Goal: Navigation & Orientation: Find specific page/section

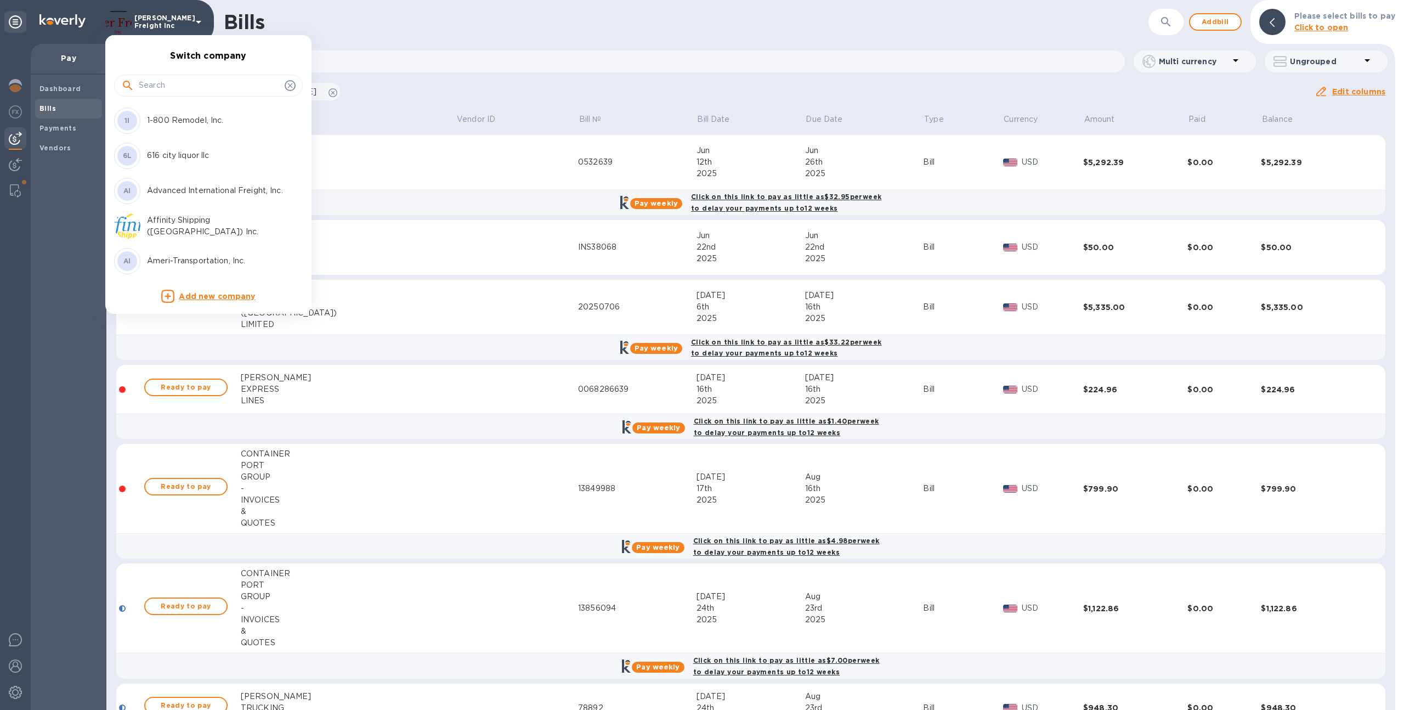
click at [180, 81] on input "text" at bounding box center [210, 85] width 142 height 16
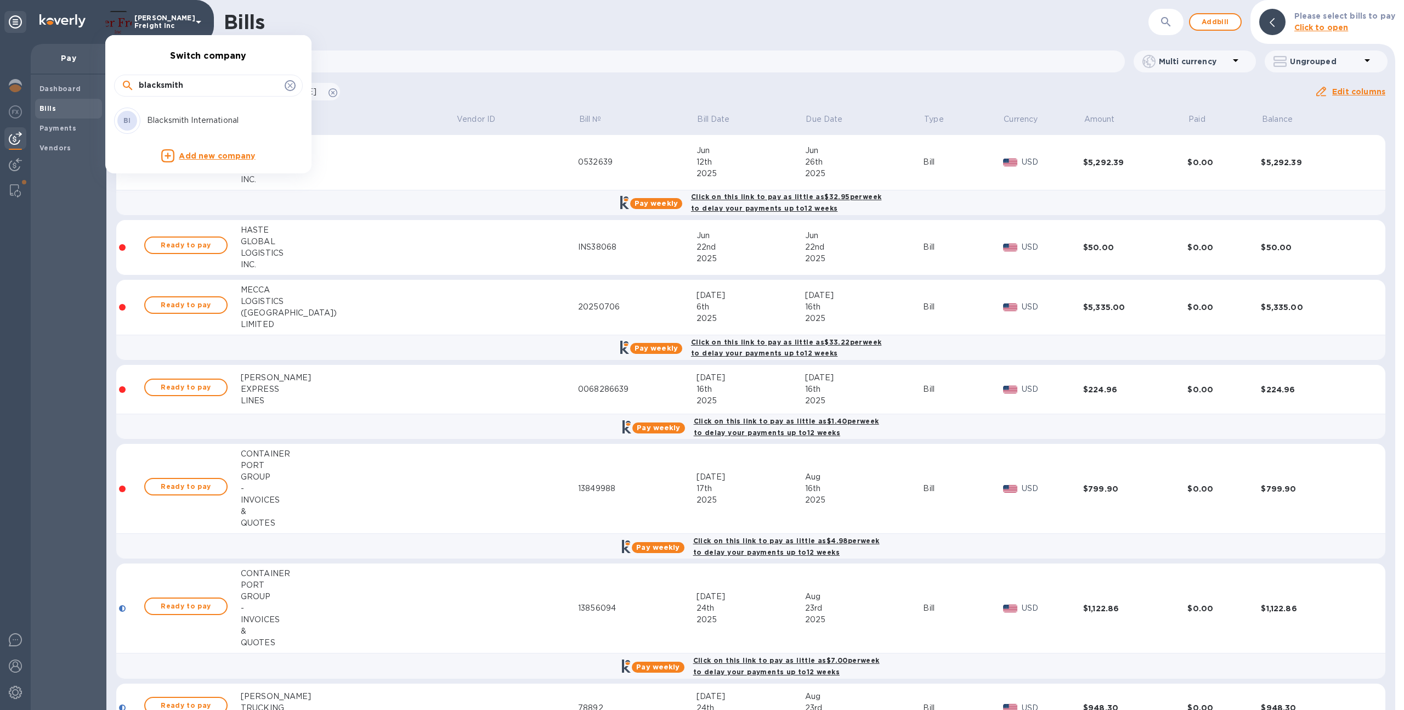
type input "blacksmith"
click at [172, 126] on div "BI Blacksmith International" at bounding box center [199, 121] width 171 height 26
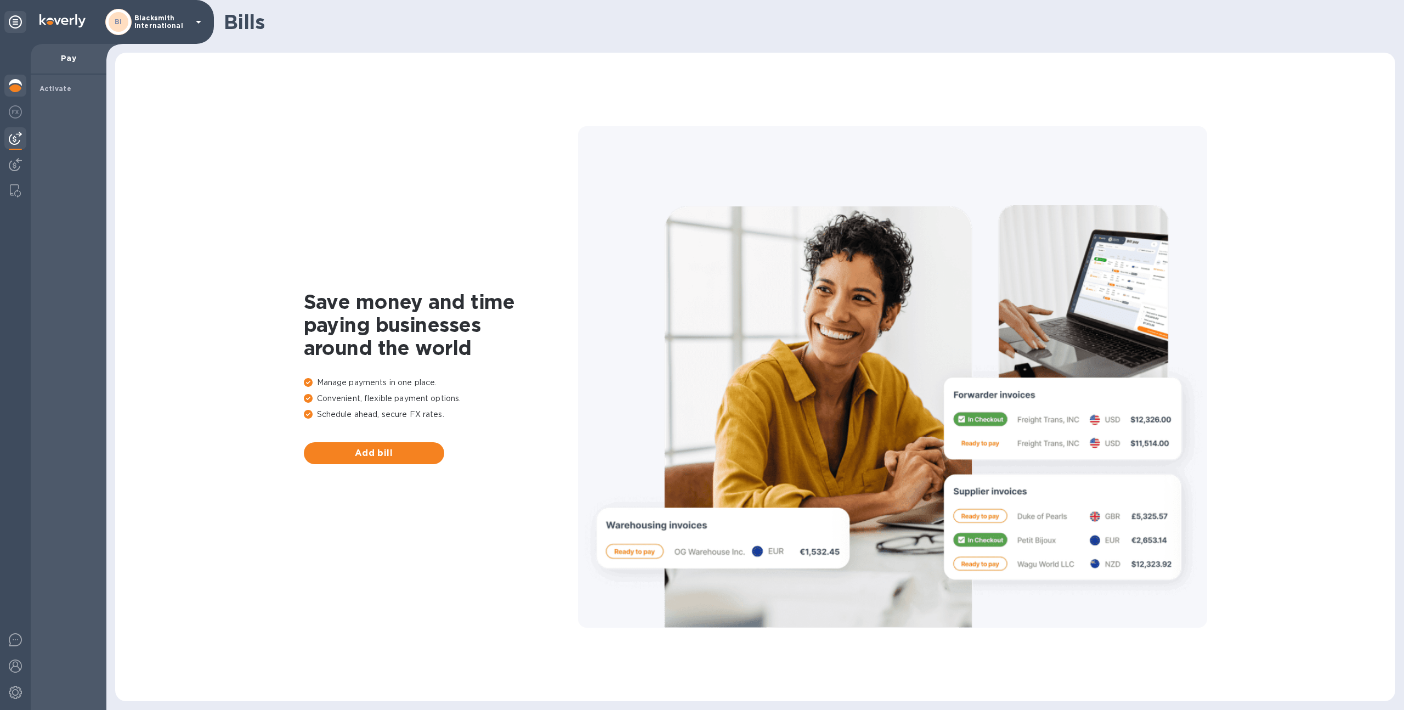
click at [9, 80] on img at bounding box center [15, 85] width 13 height 13
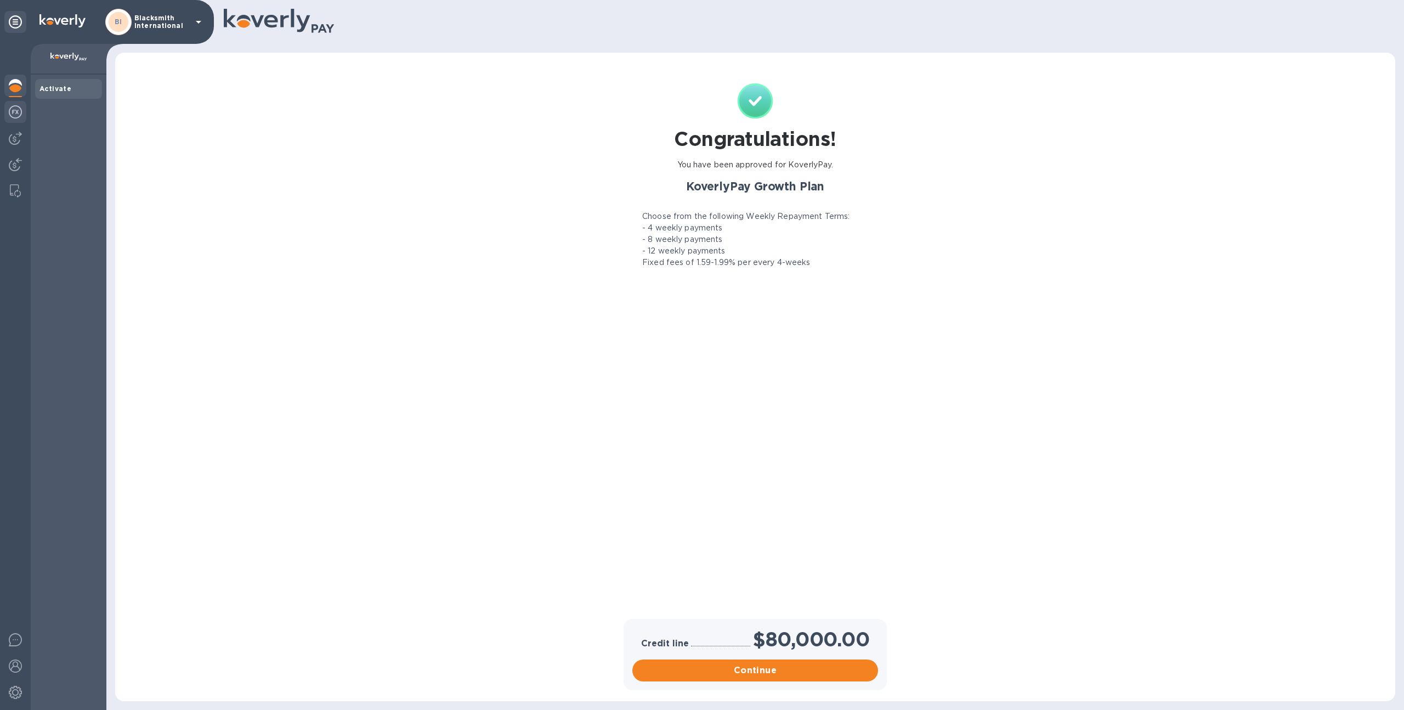
click at [15, 117] on img at bounding box center [15, 111] width 13 height 13
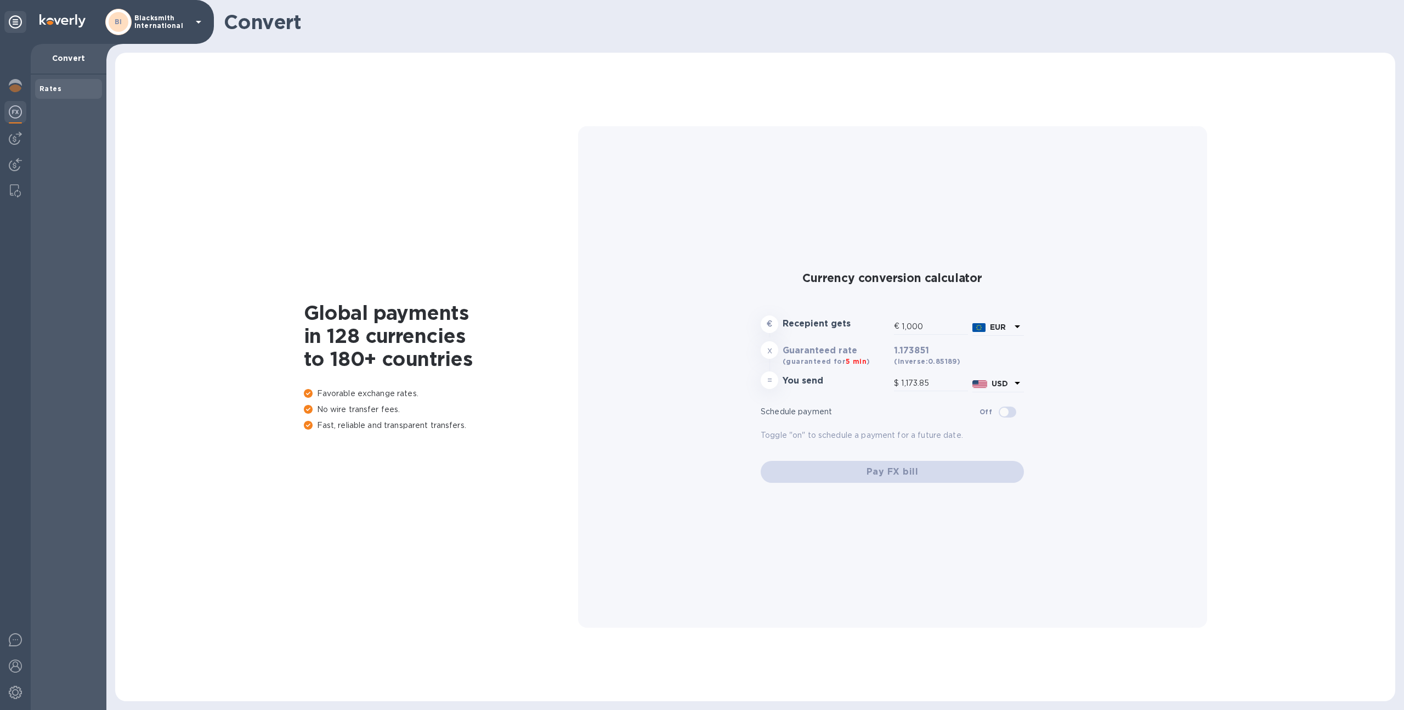
click at [13, 150] on div at bounding box center [15, 377] width 31 height 666
click at [16, 140] on img at bounding box center [15, 138] width 13 height 13
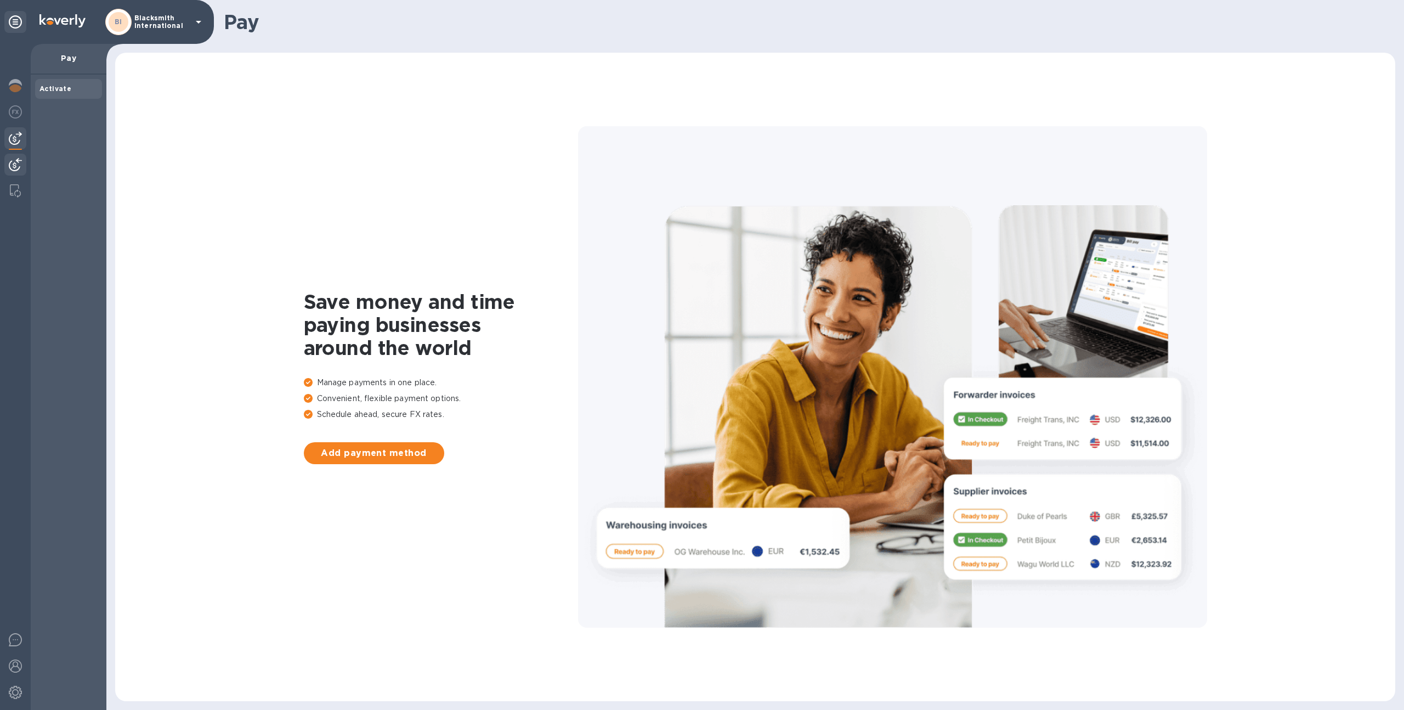
click at [15, 166] on img at bounding box center [15, 164] width 13 height 13
